Goal: Navigation & Orientation: Find specific page/section

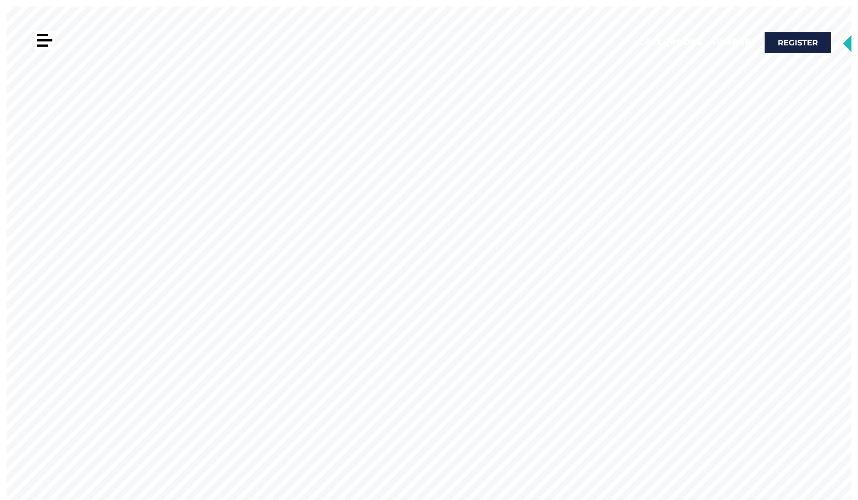
click at [45, 40] on div at bounding box center [44, 40] width 15 height 2
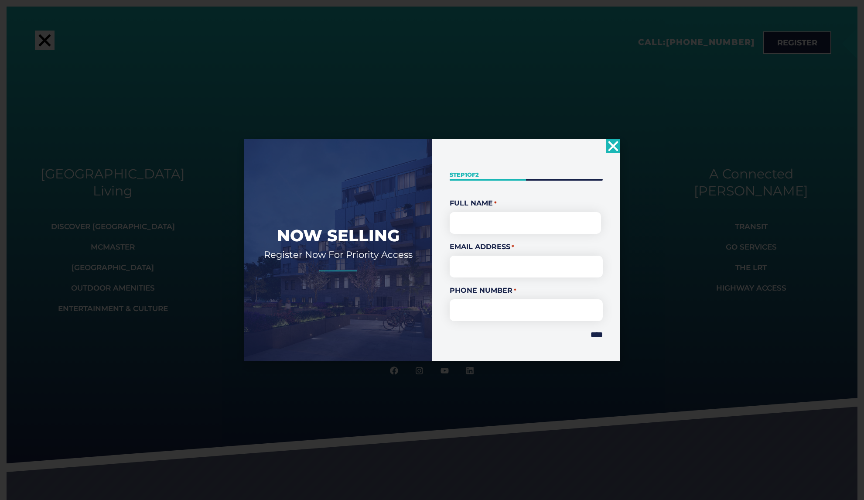
click at [616, 144] on use "Close" at bounding box center [613, 146] width 10 height 10
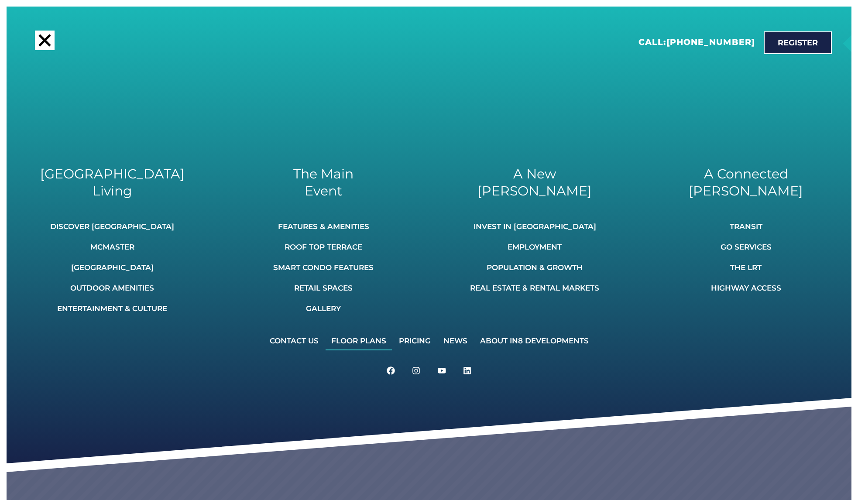
click at [369, 343] on link "Floor Plans" at bounding box center [358, 340] width 66 height 19
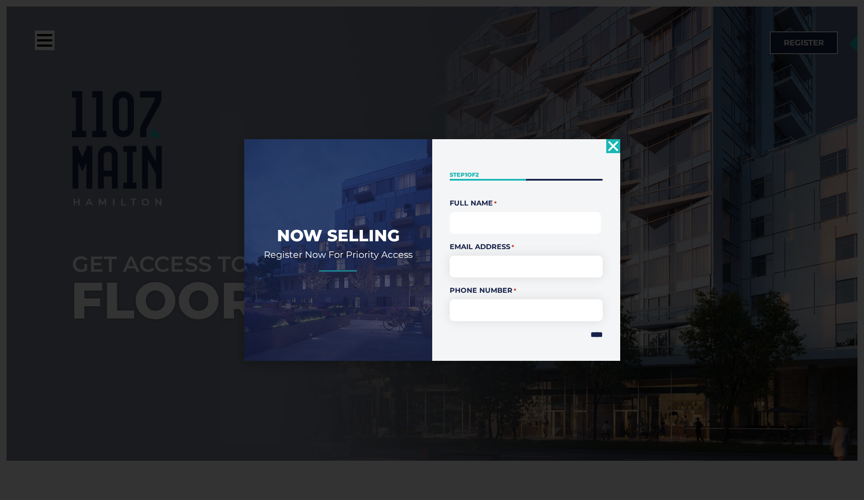
click at [475, 226] on input "First" at bounding box center [526, 223] width 152 height 22
click at [612, 149] on icon "Close" at bounding box center [613, 146] width 14 height 14
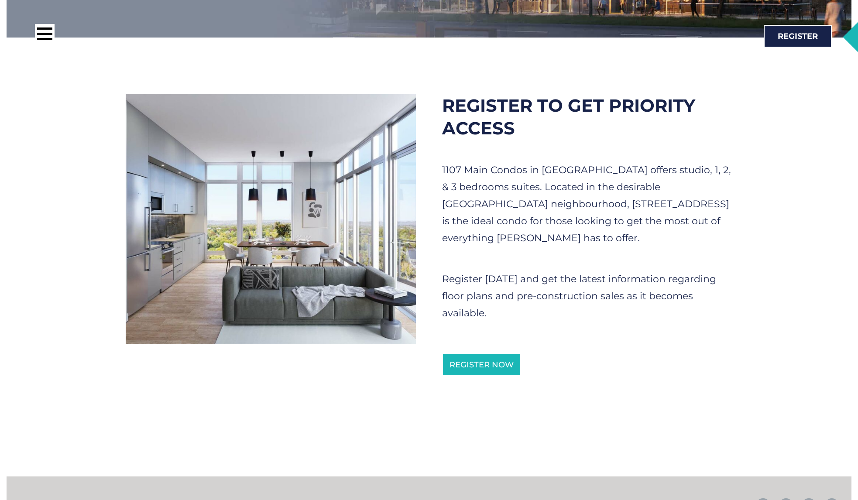
scroll to position [580, 0]
